Goal: Find specific page/section: Locate a particular part of the current website

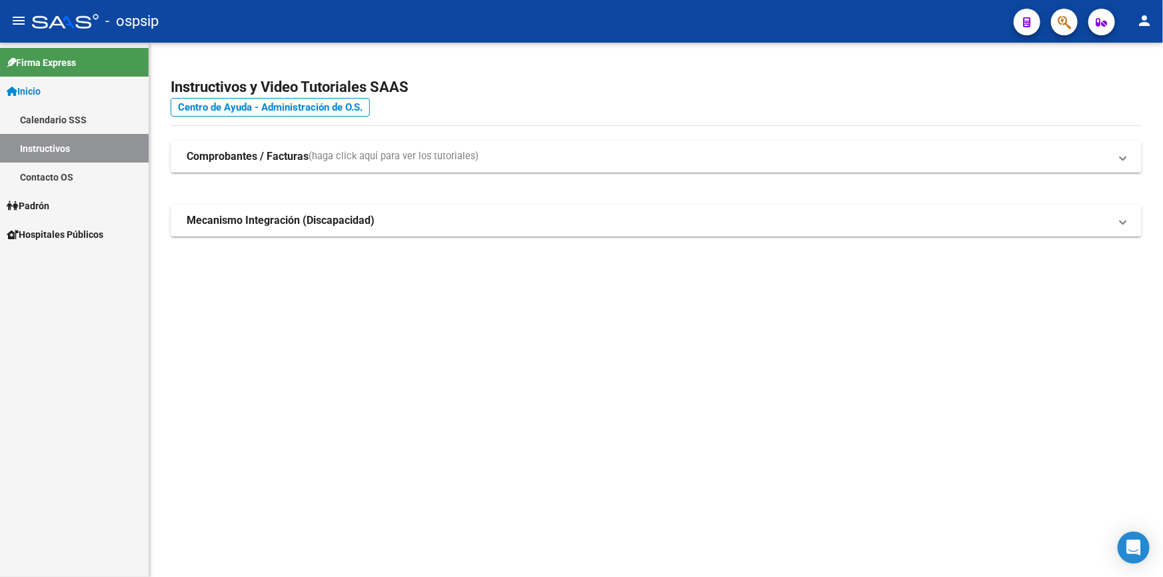
click at [1056, 27] on button "button" at bounding box center [1064, 22] width 27 height 27
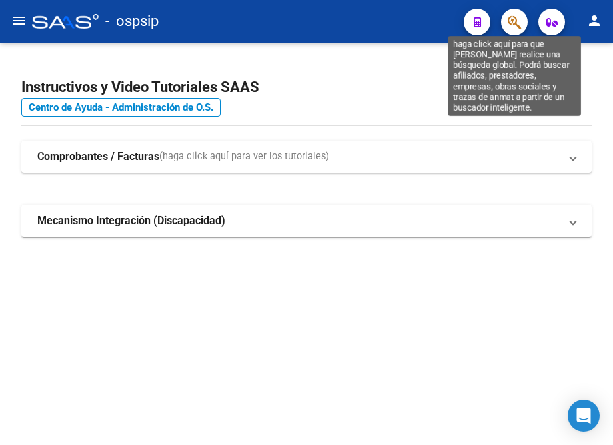
click at [512, 20] on icon "button" at bounding box center [514, 22] width 13 height 15
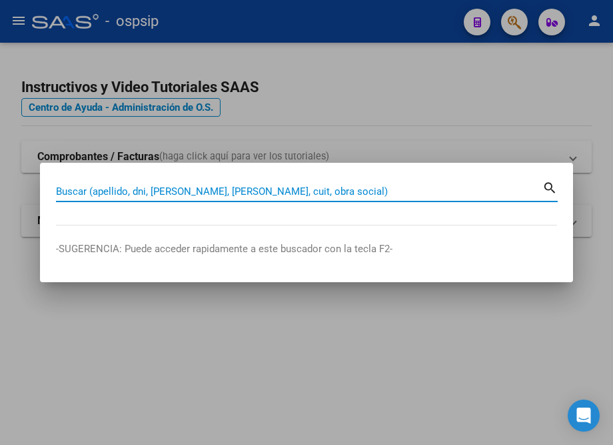
paste input "13364027"
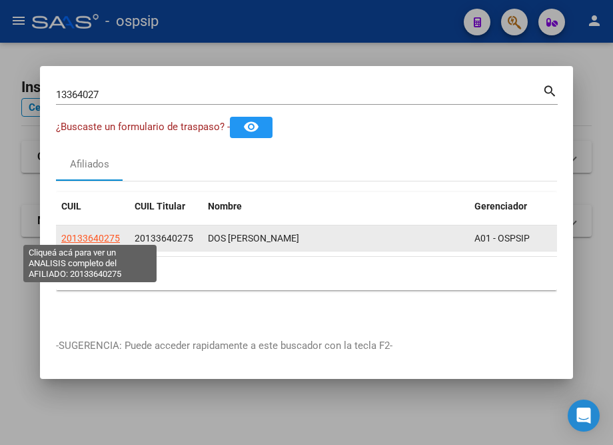
click at [102, 233] on span "20133640275" at bounding box center [90, 238] width 59 height 11
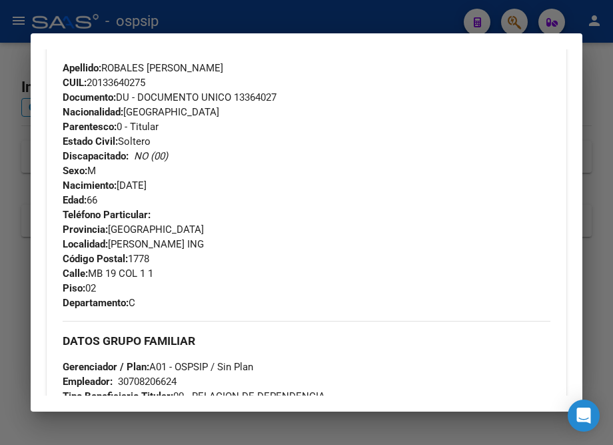
scroll to position [424, 0]
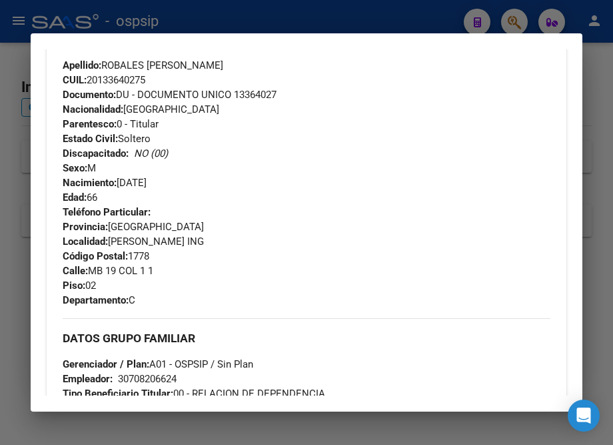
drag, startPoint x: 159, startPoint y: 217, endPoint x: 49, endPoint y: 71, distance: 183.2
click at [49, 71] on div "Enviar Credencial Digital remove_red_eye Movimientos Sin Certificado Discapacid…" at bounding box center [307, 214] width 520 height 598
copy div "Apellido: ROBALES [PERSON_NAME] CUIL: 20133640275 Documento: DU - DOCUMENTO UNI…"
click at [279, 19] on div at bounding box center [306, 222] width 613 height 445
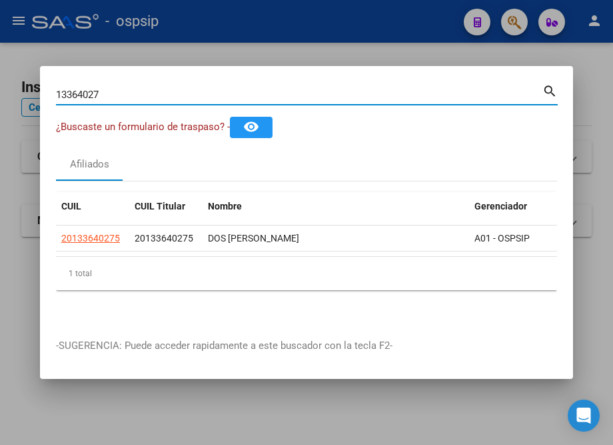
drag, startPoint x: 134, startPoint y: 95, endPoint x: 200, endPoint y: 74, distance: 69.2
click at [12, 99] on div "13364027 Buscar (apellido, dni, cuil, nro traspaso, cuit, obra social) search ¿…" at bounding box center [306, 222] width 613 height 445
paste input "35290463"
type input "35290463"
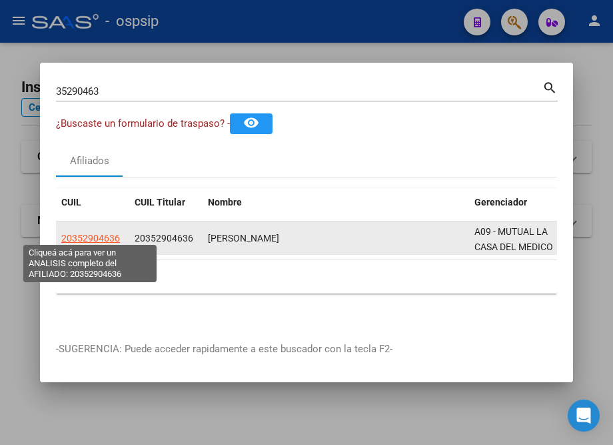
click at [105, 235] on span "20352904636" at bounding box center [90, 238] width 59 height 11
type textarea "20352904636"
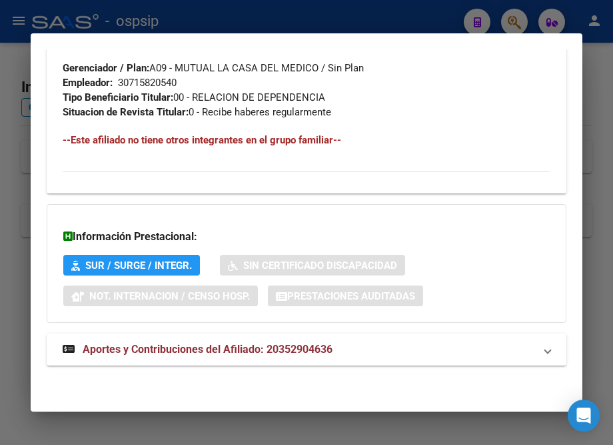
scroll to position [714, 0]
click at [160, 347] on span "Aportes y Contribuciones del Afiliado: 20352904636" at bounding box center [208, 349] width 250 height 13
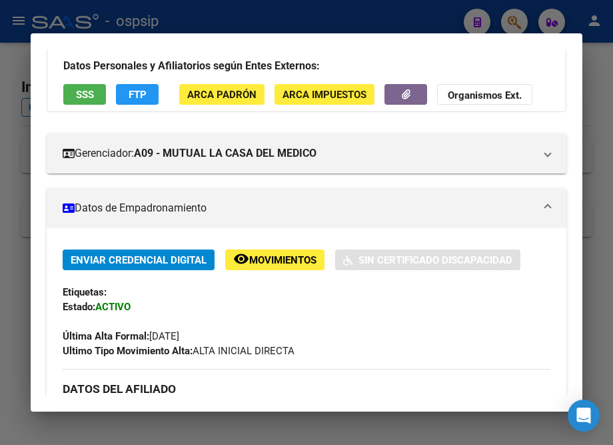
scroll to position [0, 0]
